Goal: Task Accomplishment & Management: Manage account settings

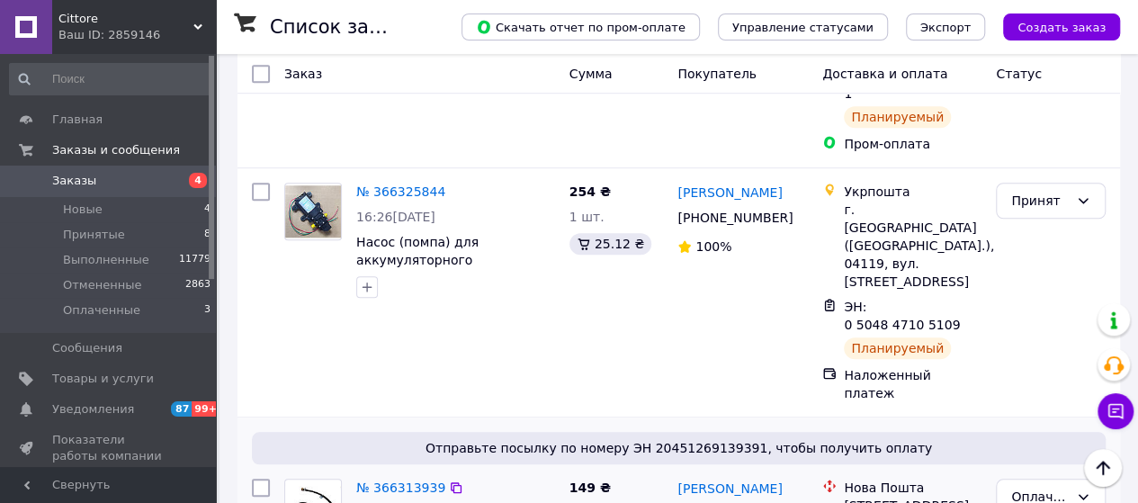
scroll to position [720, 0]
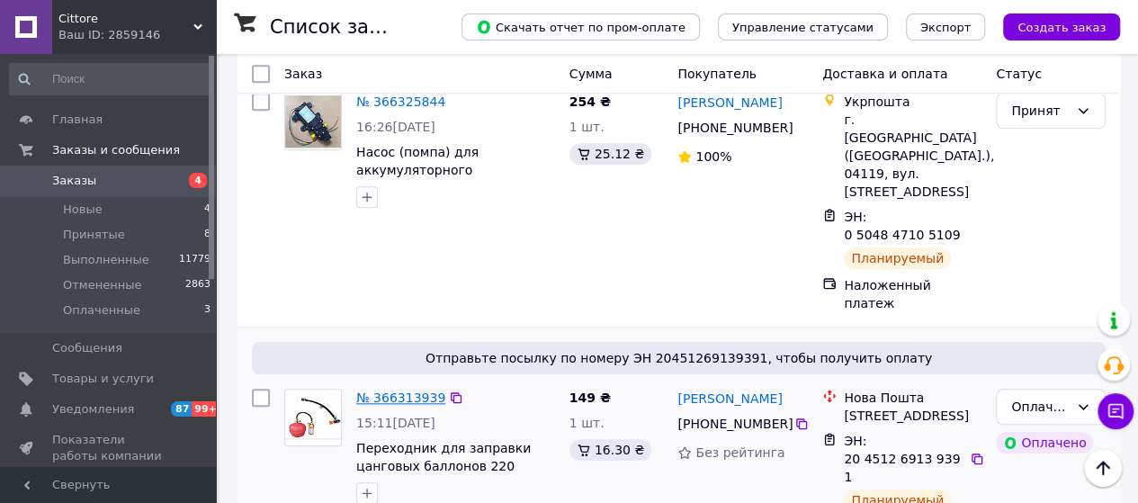
click at [409, 391] on link "№ 366313939" at bounding box center [400, 398] width 89 height 14
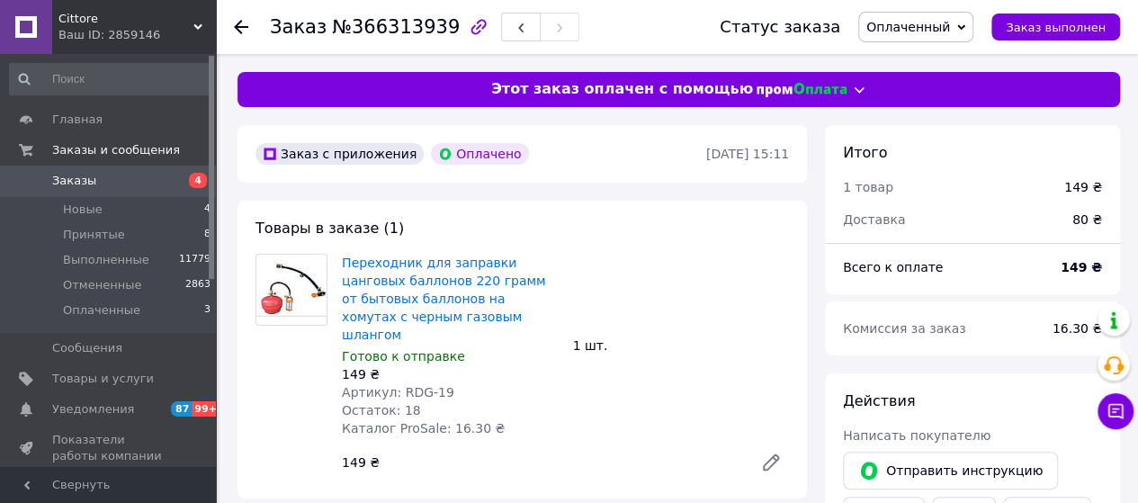
click at [54, 180] on span "Заказы" at bounding box center [74, 181] width 44 height 16
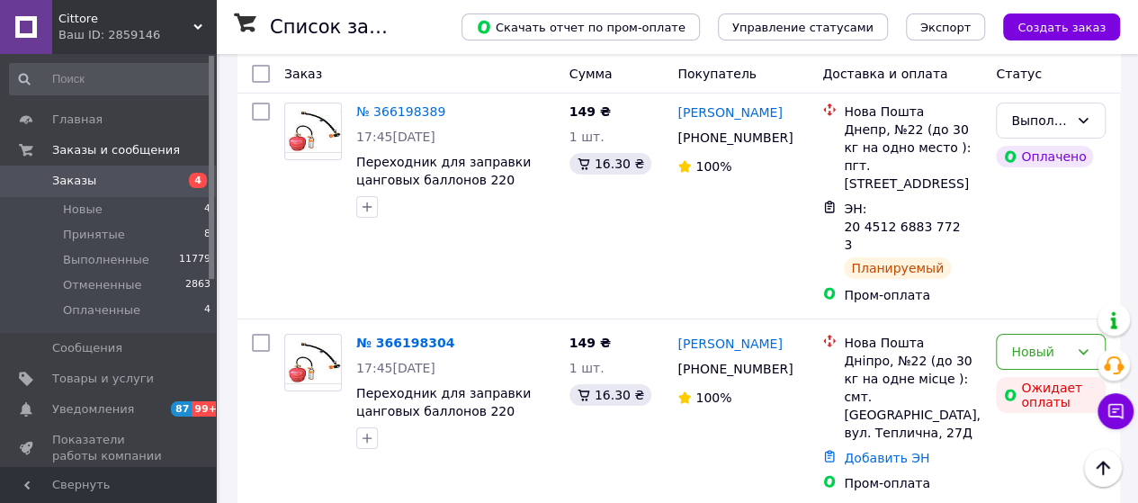
scroll to position [6569, 0]
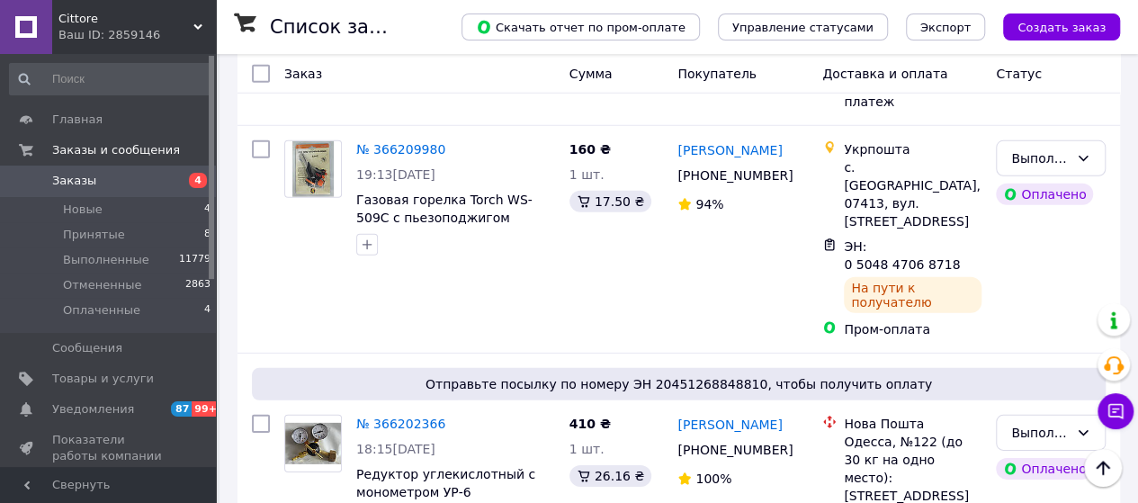
scroll to position [5940, 0]
